Goal: Check status: Check status

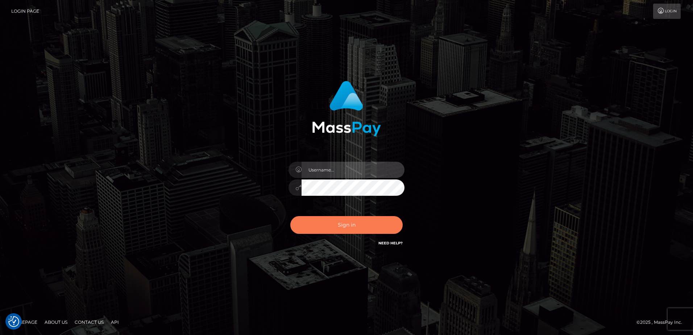
type input "alice.of"
click at [365, 228] on button "Sign in" at bounding box center [346, 225] width 112 height 18
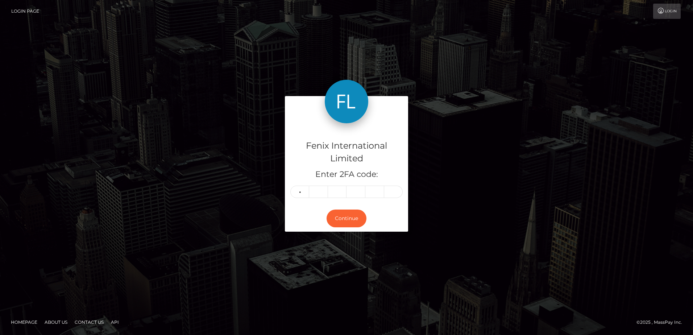
type input "1"
type input "8"
type input "1"
type input "3"
type input "9"
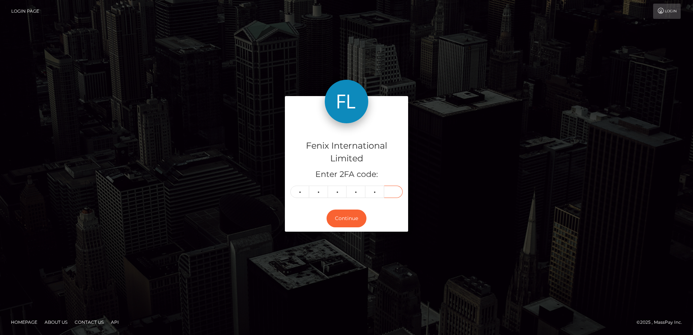
type input "4"
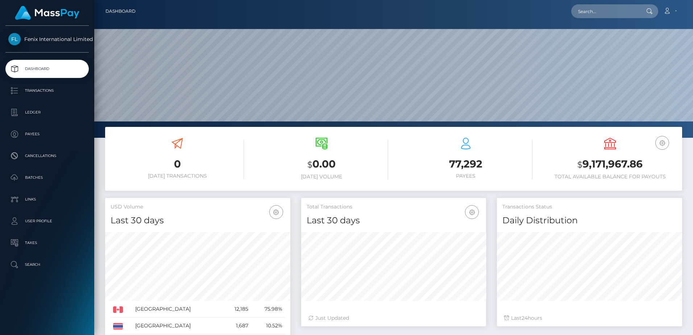
scroll to position [129, 185]
click at [46, 178] on p "Batches" at bounding box center [47, 177] width 78 height 11
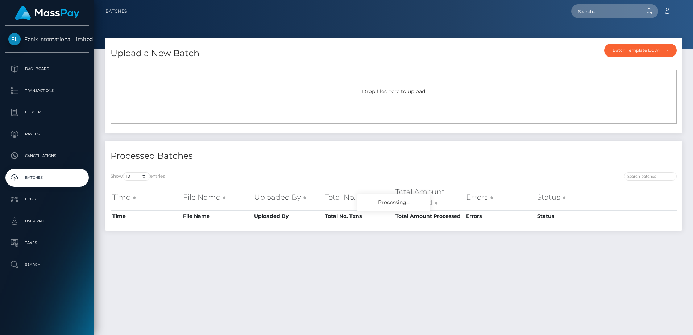
click at [380, 88] on span "Drop files here to upload" at bounding box center [393, 91] width 63 height 7
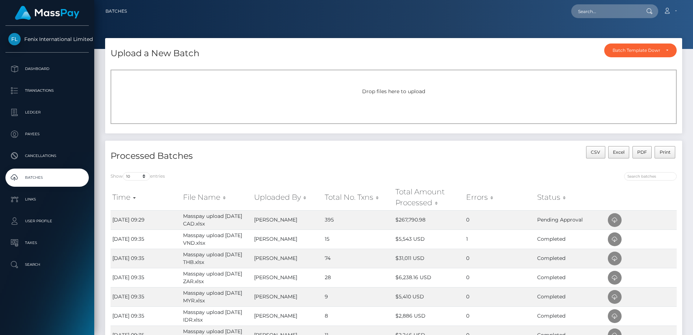
click at [425, 90] on div "Drop files here to upload" at bounding box center [394, 92] width 550 height 8
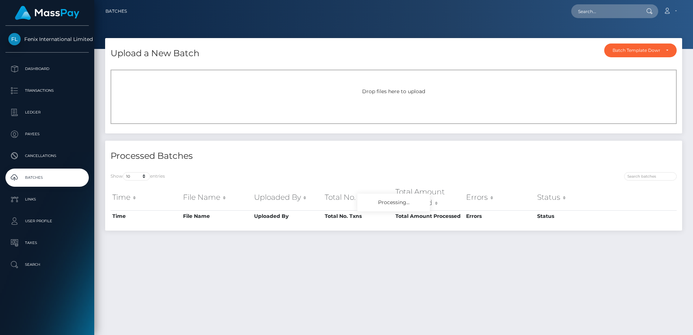
click at [391, 92] on span "Drop files here to upload" at bounding box center [393, 91] width 63 height 7
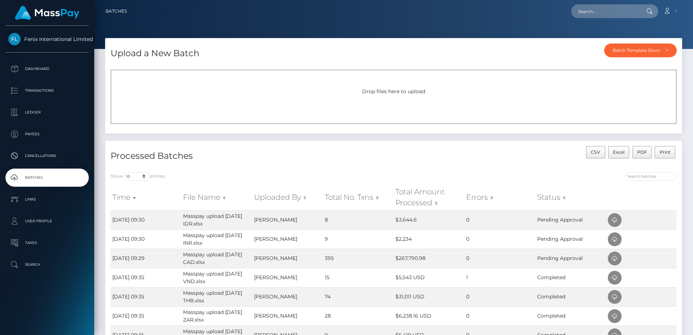
click at [418, 106] on div "Drop files here to upload" at bounding box center [394, 97] width 566 height 54
click at [403, 93] on span "Drop files here to upload" at bounding box center [393, 91] width 63 height 7
click at [414, 88] on span "Drop files here to upload" at bounding box center [393, 91] width 63 height 7
click at [383, 98] on div "Drop files here to upload" at bounding box center [394, 97] width 566 height 54
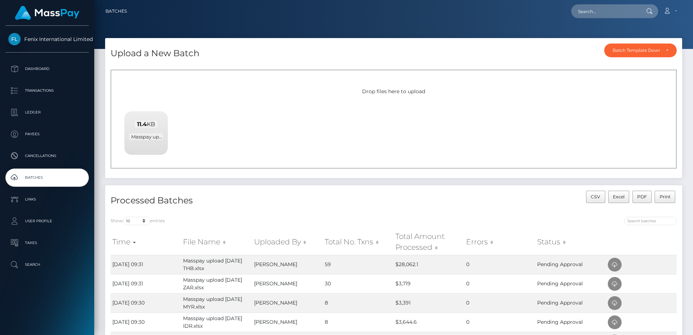
scroll to position [36, 0]
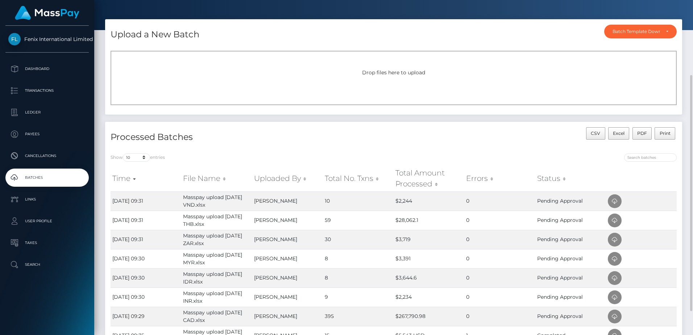
scroll to position [55, 0]
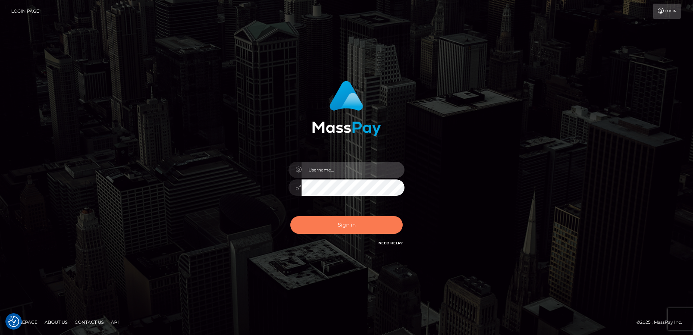
type input "[PERSON_NAME].of"
click at [356, 223] on button "Sign in" at bounding box center [346, 225] width 112 height 18
type input "alice.of"
click at [369, 229] on button "Sign in" at bounding box center [346, 225] width 112 height 18
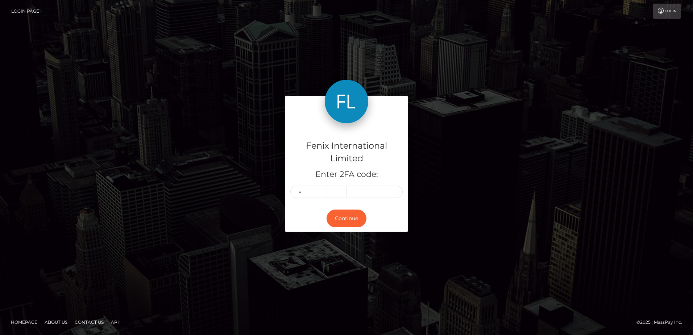
type input "5"
type input "7"
type input "4"
type input "0"
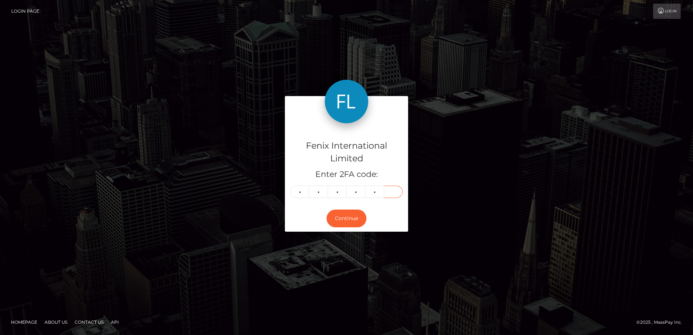
type input "2"
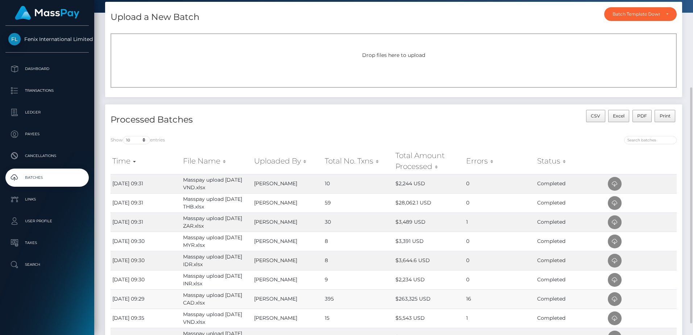
scroll to position [73, 0]
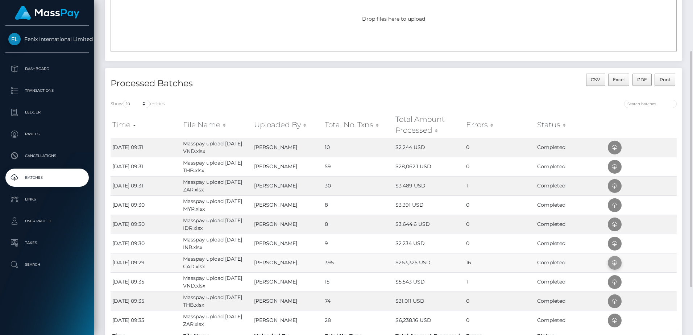
click at [620, 262] on span at bounding box center [615, 263] width 14 height 14
click at [311, 100] on div "Show 10 25 50 All entries" at bounding box center [250, 105] width 278 height 10
click at [619, 244] on span at bounding box center [615, 244] width 14 height 14
click at [483, 220] on td "0" at bounding box center [500, 224] width 71 height 19
click at [615, 226] on icon at bounding box center [615, 224] width 9 height 9
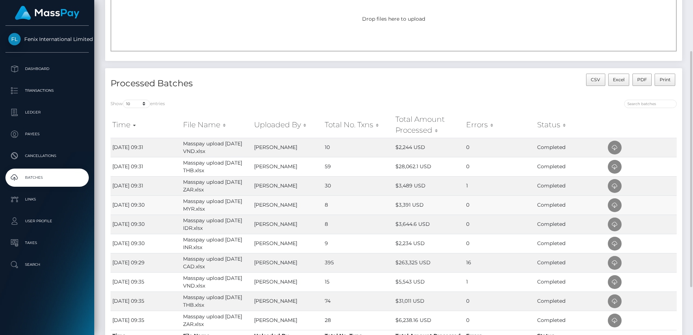
click at [410, 205] on td "$3,391 USD" at bounding box center [429, 204] width 71 height 19
click at [618, 210] on span at bounding box center [615, 205] width 14 height 14
click at [387, 183] on td "30" at bounding box center [358, 185] width 71 height 19
click at [614, 187] on icon at bounding box center [615, 186] width 9 height 9
click at [360, 168] on td "59" at bounding box center [358, 166] width 71 height 19
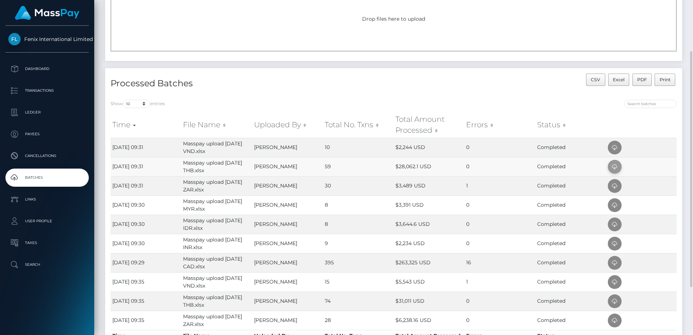
click at [612, 168] on icon at bounding box center [615, 166] width 9 height 9
click at [438, 153] on td "$2,244 USD" at bounding box center [429, 147] width 71 height 19
click at [613, 150] on icon at bounding box center [615, 147] width 9 height 9
